Goal: Use online tool/utility: Utilize a website feature to perform a specific function

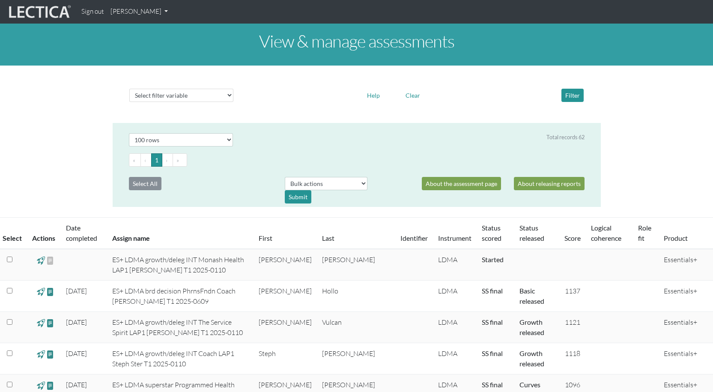
select select "100"
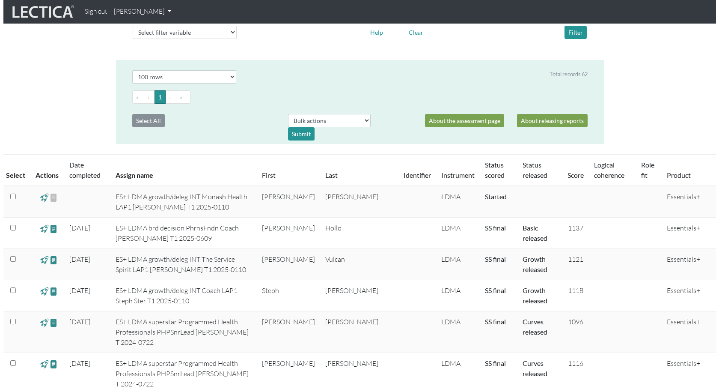
scroll to position [86, 0]
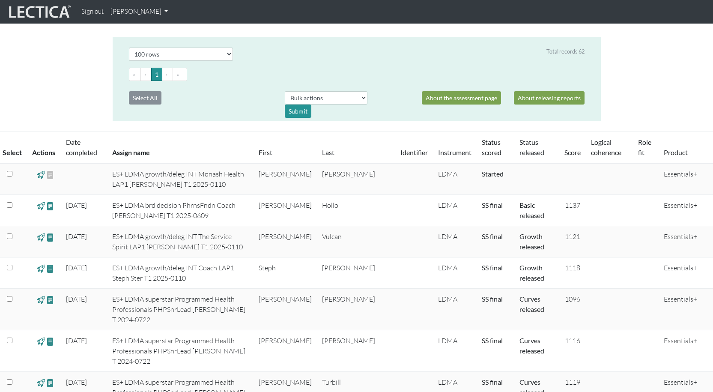
click at [41, 206] on span at bounding box center [41, 206] width 8 height 10
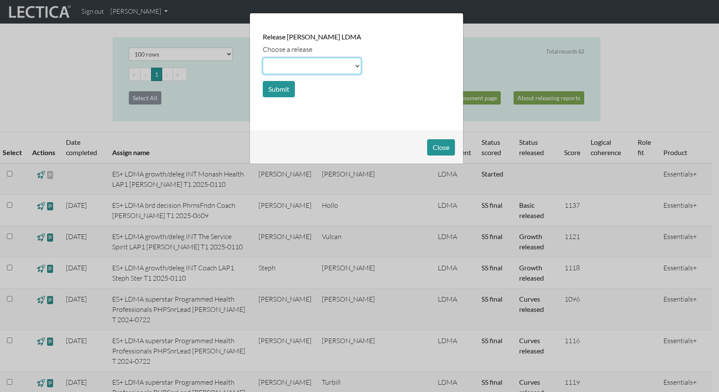
click at [350, 65] on select at bounding box center [312, 66] width 98 height 16
select select "scale"
click at [263, 58] on select at bounding box center [312, 66] width 98 height 16
click at [280, 86] on button "Submit" at bounding box center [279, 89] width 32 height 16
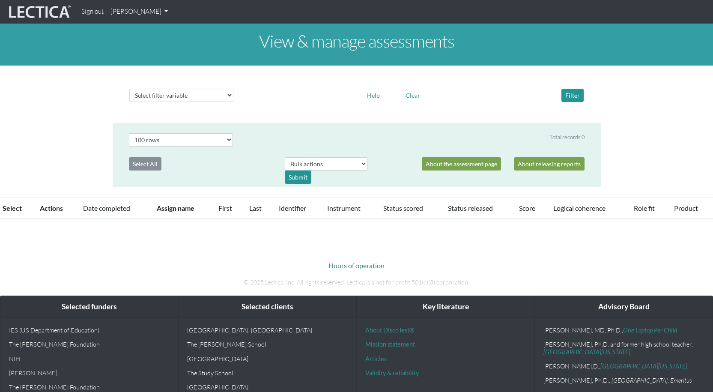
select select "100"
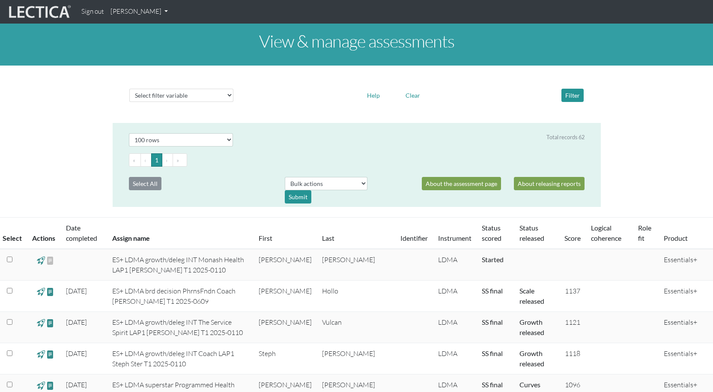
scroll to position [86, 0]
